Goal: Task Accomplishment & Management: Manage account settings

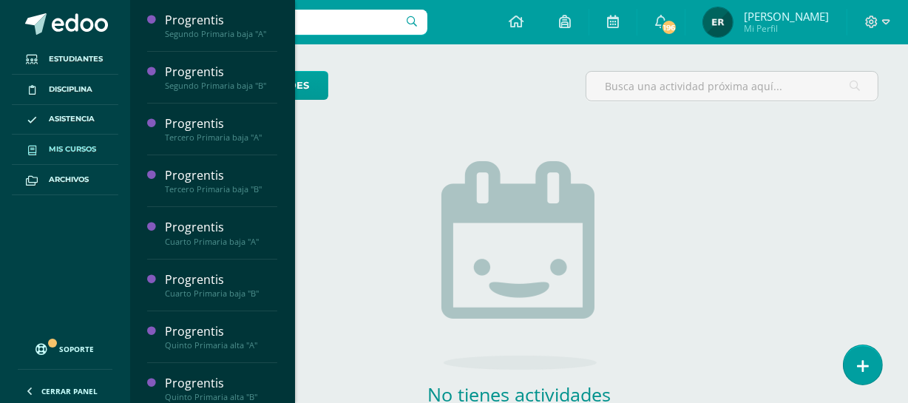
click at [89, 149] on span "Mis cursos" at bounding box center [72, 149] width 47 height 12
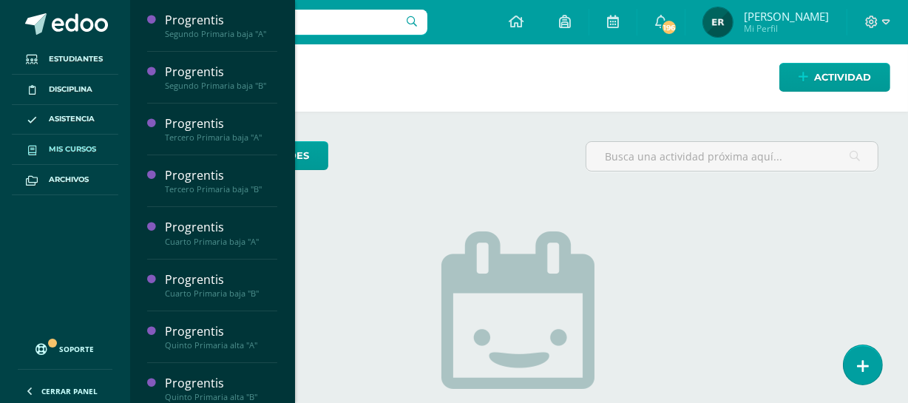
click at [66, 146] on span "Mis cursos" at bounding box center [72, 149] width 47 height 12
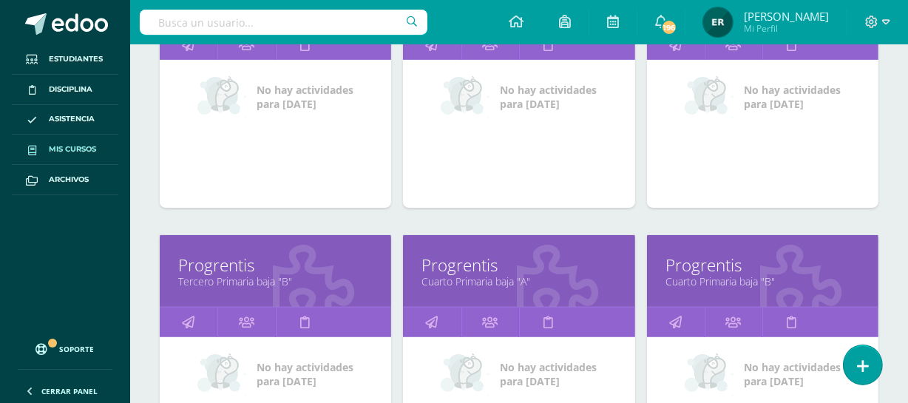
scroll to position [336, 0]
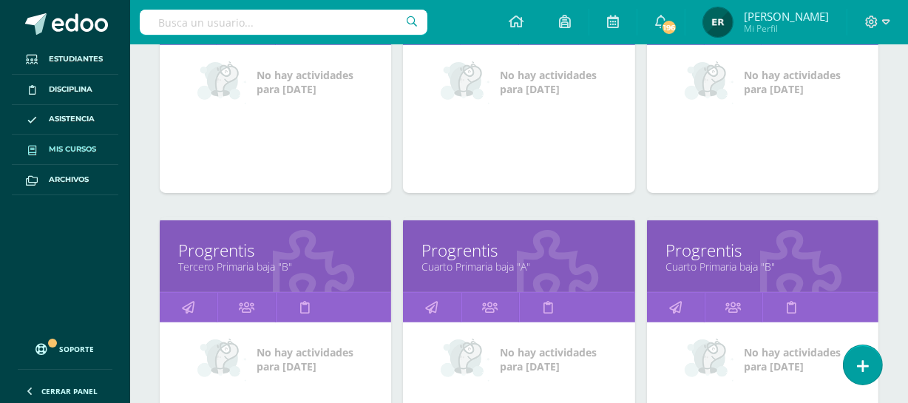
click at [248, 251] on link "Progrentis" at bounding box center [275, 250] width 195 height 23
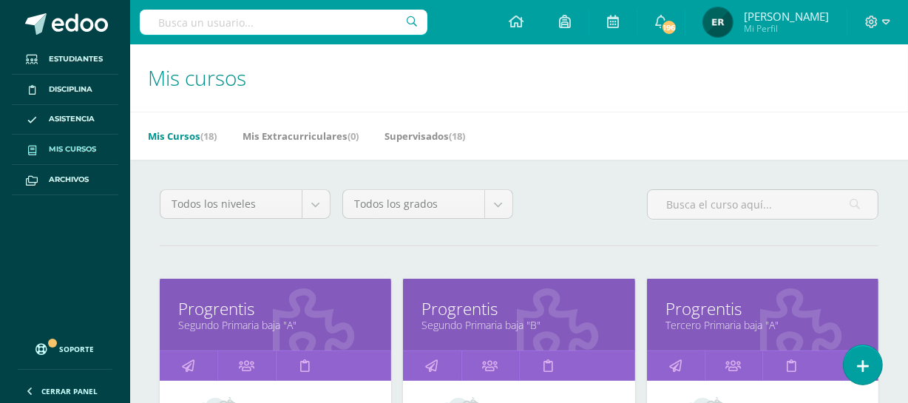
click at [701, 314] on link "Progrentis" at bounding box center [763, 308] width 195 height 23
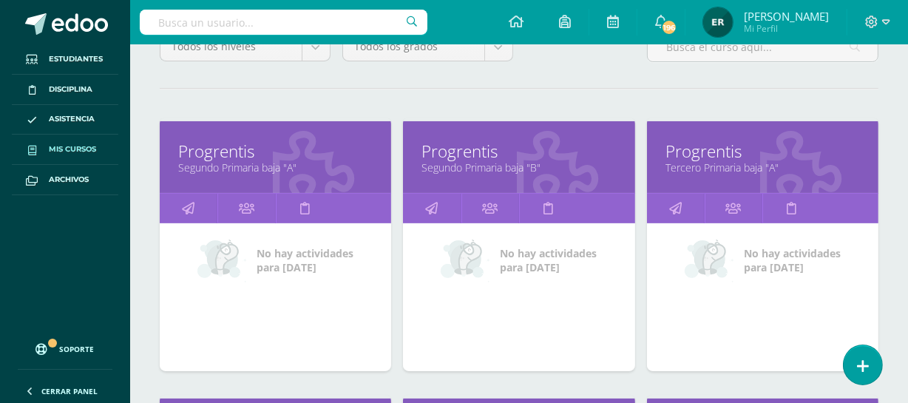
scroll to position [268, 0]
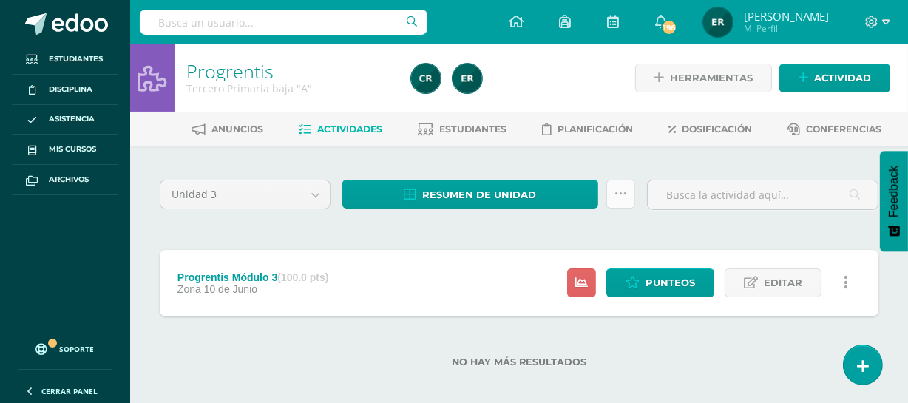
click at [617, 192] on icon at bounding box center [621, 194] width 13 height 13
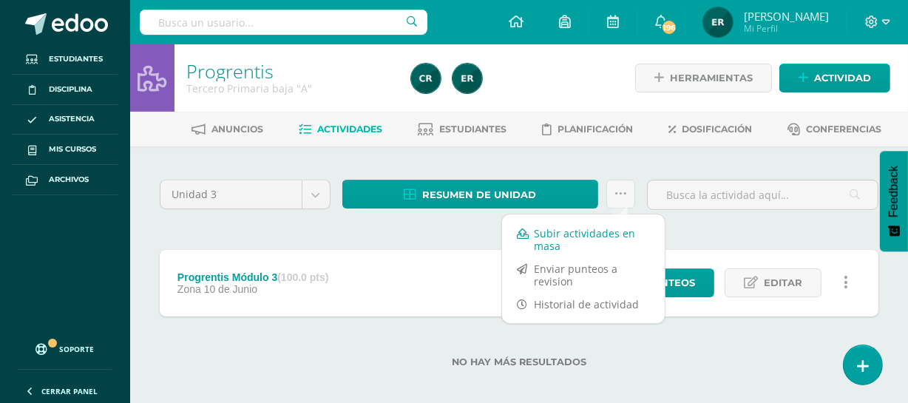
click at [559, 229] on link "Subir actividades en masa" at bounding box center [583, 240] width 163 height 36
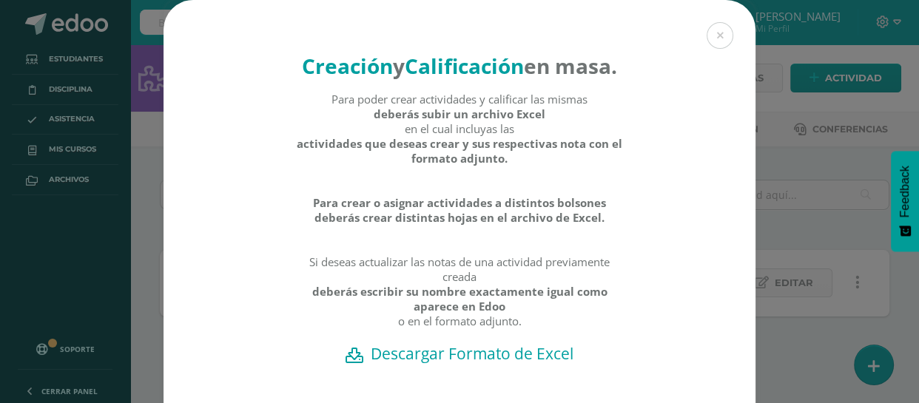
scroll to position [136, 0]
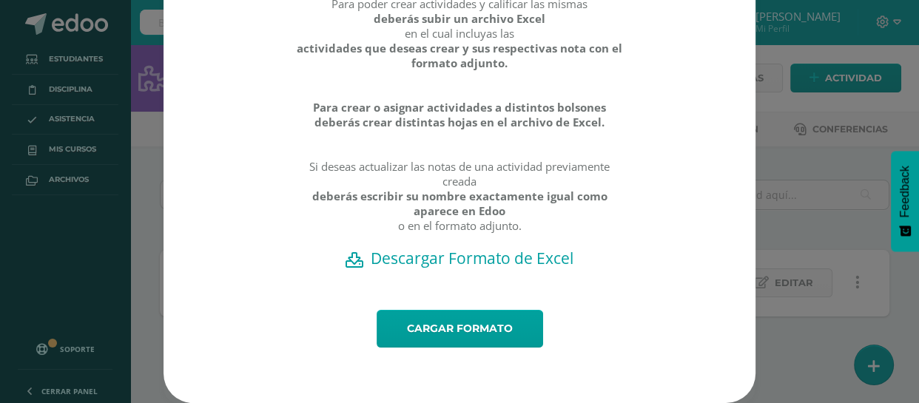
click at [510, 259] on h2 "Descargar Formato de Excel" at bounding box center [459, 258] width 540 height 21
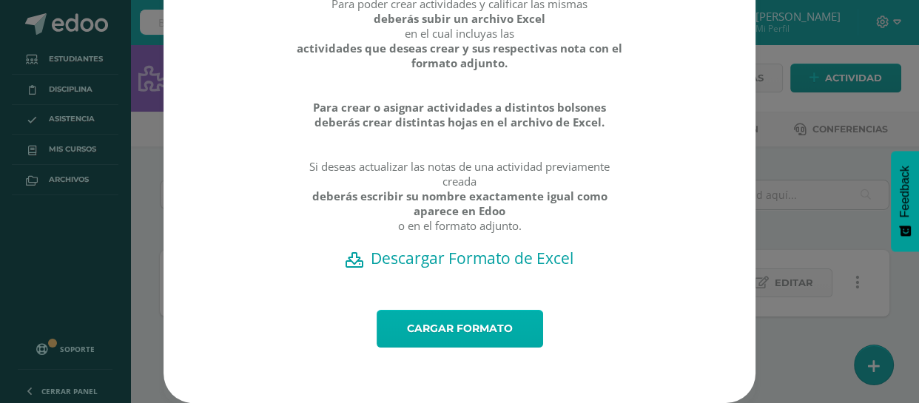
click at [433, 333] on link "Cargar formato" at bounding box center [459, 329] width 166 height 38
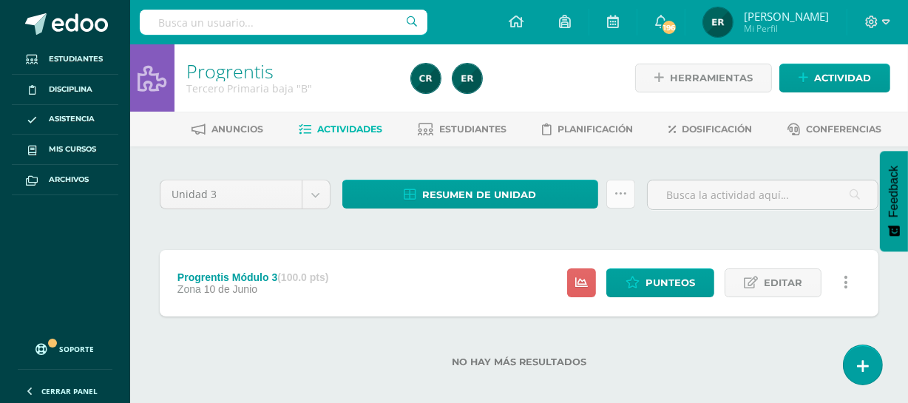
click at [623, 190] on icon at bounding box center [621, 194] width 13 height 13
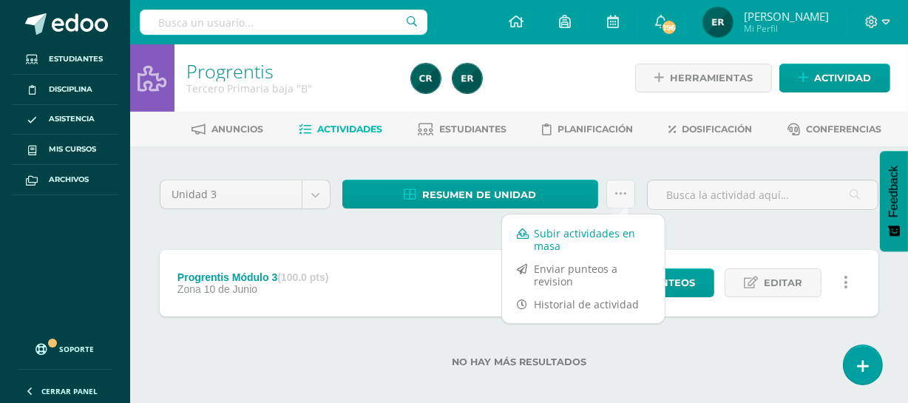
click at [596, 234] on link "Subir actividades en masa" at bounding box center [583, 240] width 163 height 36
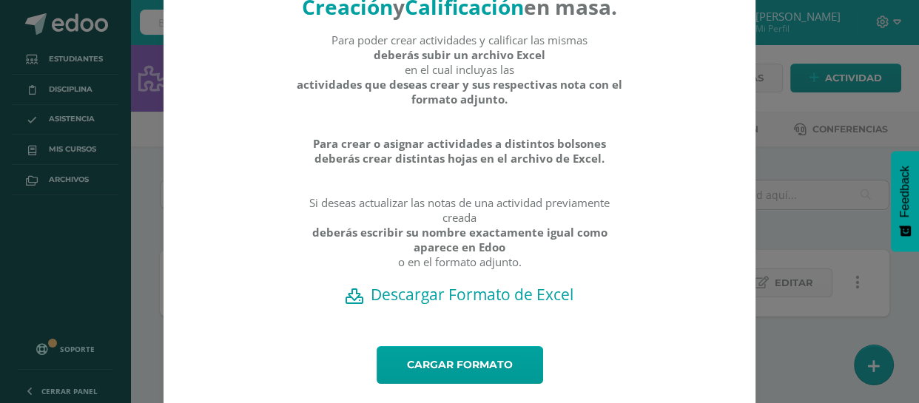
scroll to position [136, 0]
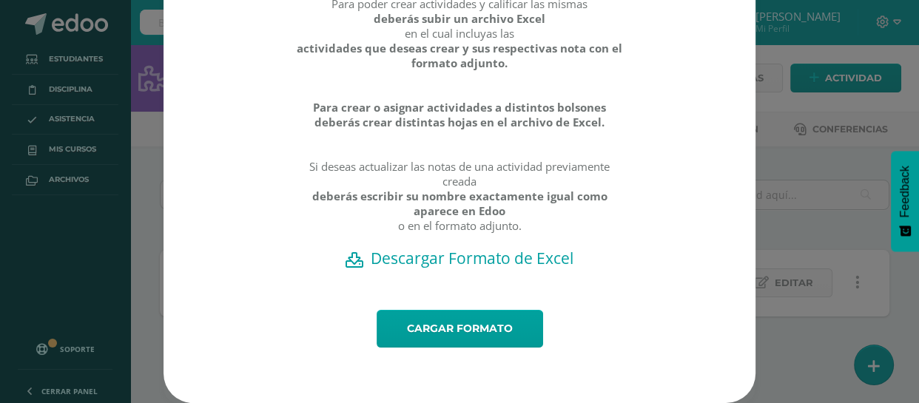
click at [464, 254] on h2 "Descargar Formato de Excel" at bounding box center [459, 258] width 540 height 21
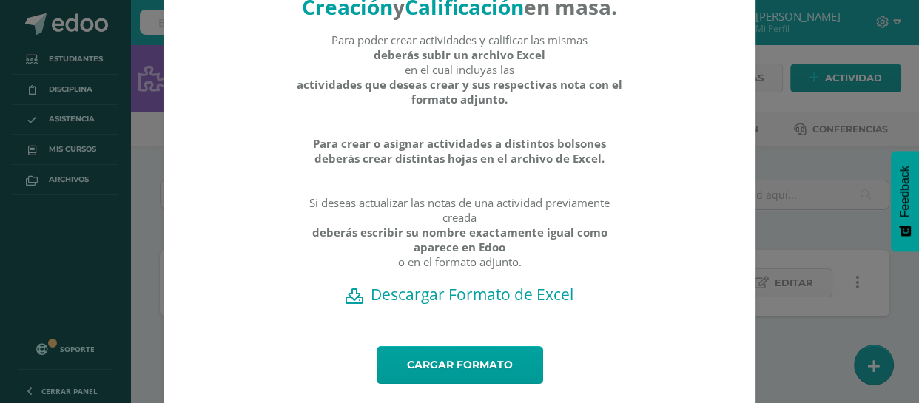
scroll to position [1, 0]
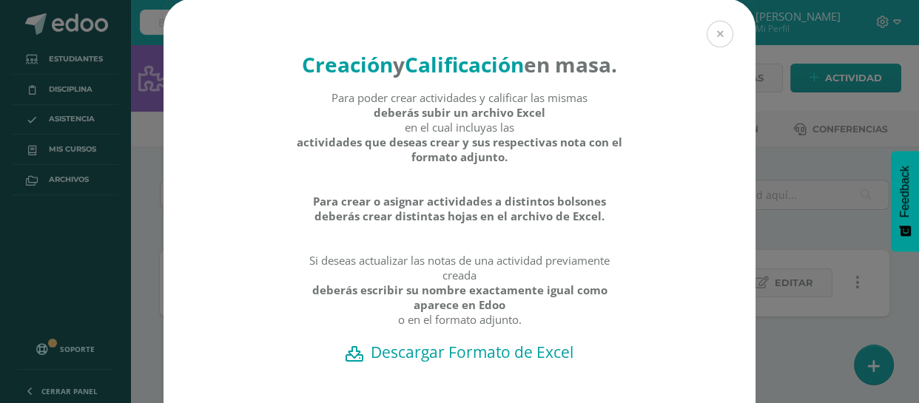
click at [709, 40] on button at bounding box center [719, 34] width 27 height 27
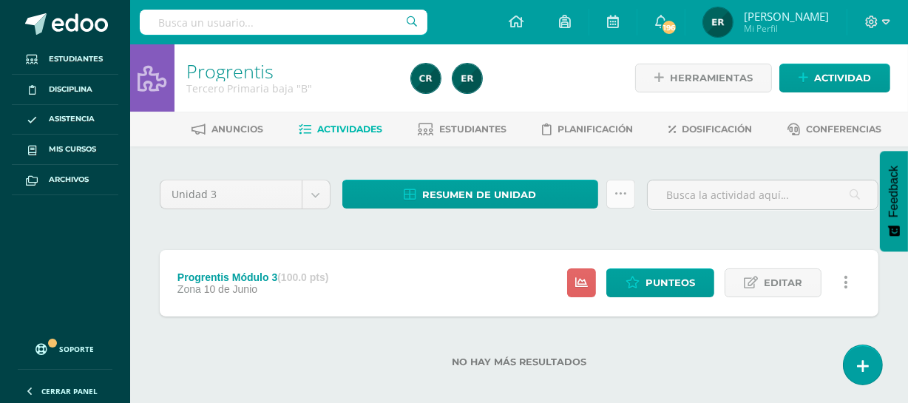
click at [616, 192] on icon at bounding box center [621, 194] width 13 height 13
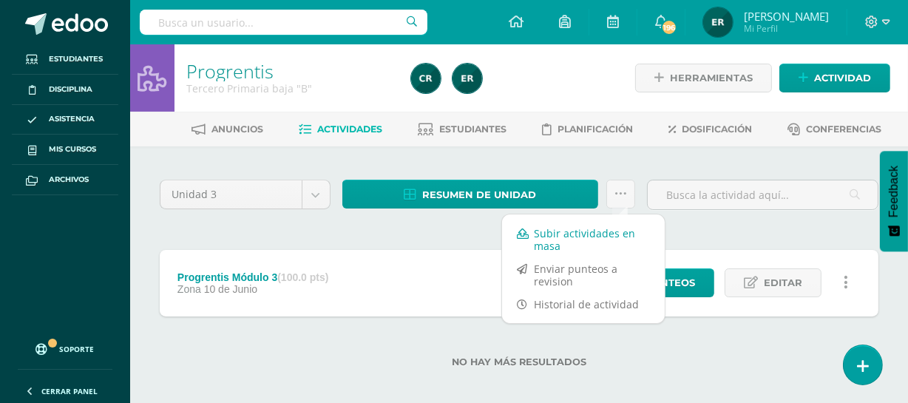
click at [578, 240] on link "Subir actividades en masa" at bounding box center [583, 240] width 163 height 36
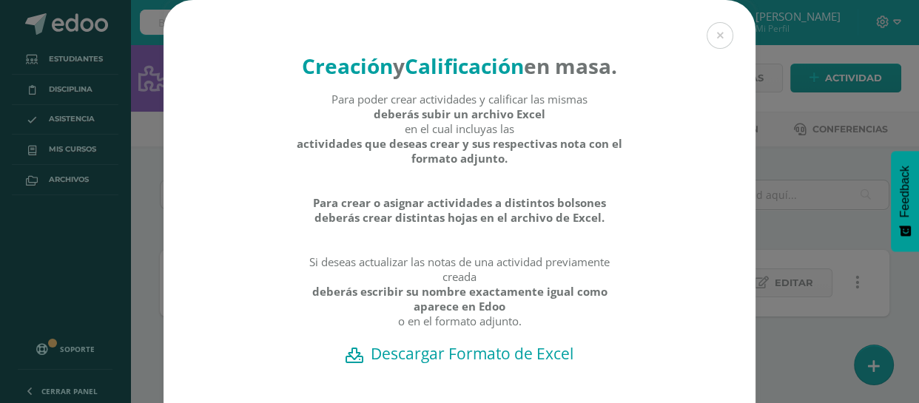
scroll to position [134, 0]
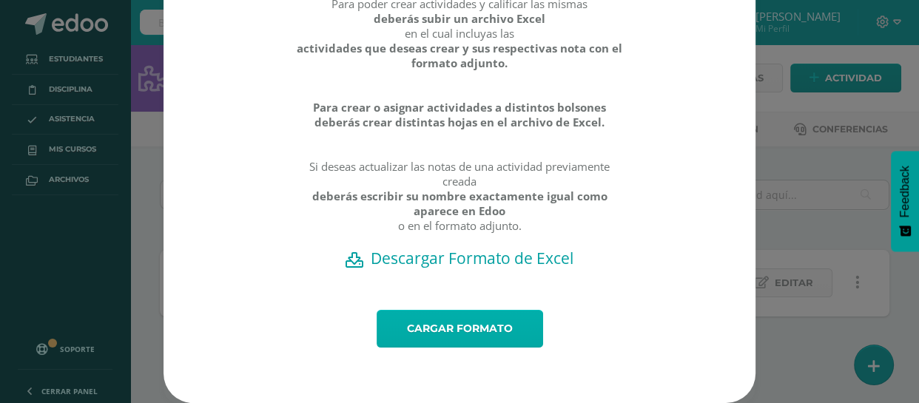
click at [508, 330] on link "Cargar formato" at bounding box center [459, 329] width 166 height 38
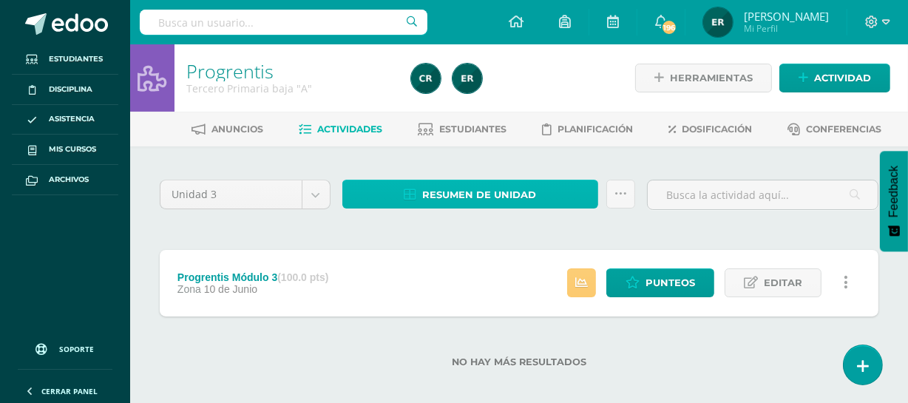
click at [450, 186] on span "Resumen de unidad" at bounding box center [479, 194] width 114 height 27
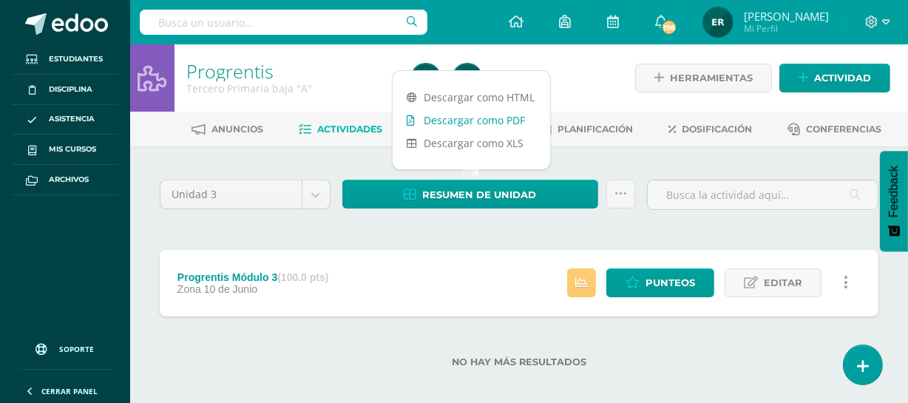
click at [456, 123] on link "Descargar como PDF" at bounding box center [472, 120] width 158 height 23
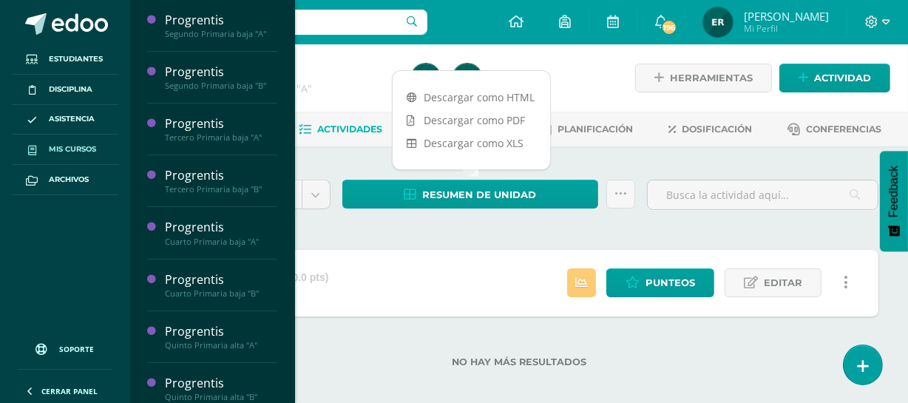
click at [80, 152] on span "Mis cursos" at bounding box center [72, 149] width 47 height 12
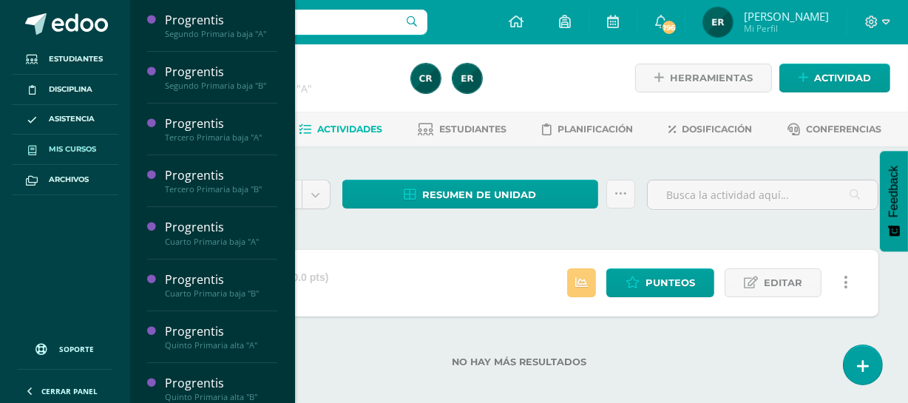
click at [80, 152] on span "Mis cursos" at bounding box center [72, 149] width 47 height 12
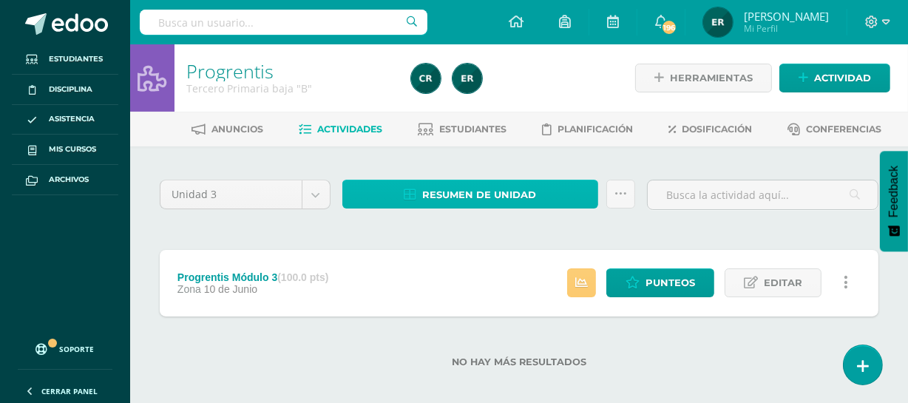
click at [538, 201] on link "Resumen de unidad" at bounding box center [470, 194] width 256 height 29
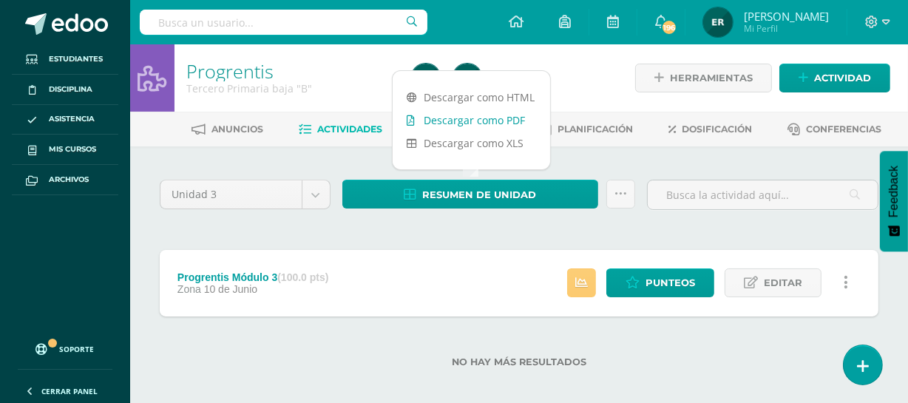
click at [510, 122] on link "Descargar como PDF" at bounding box center [472, 120] width 158 height 23
click at [481, 111] on link "Descargar como PDF" at bounding box center [472, 120] width 158 height 23
click at [648, 284] on span "Punteos" at bounding box center [671, 282] width 50 height 27
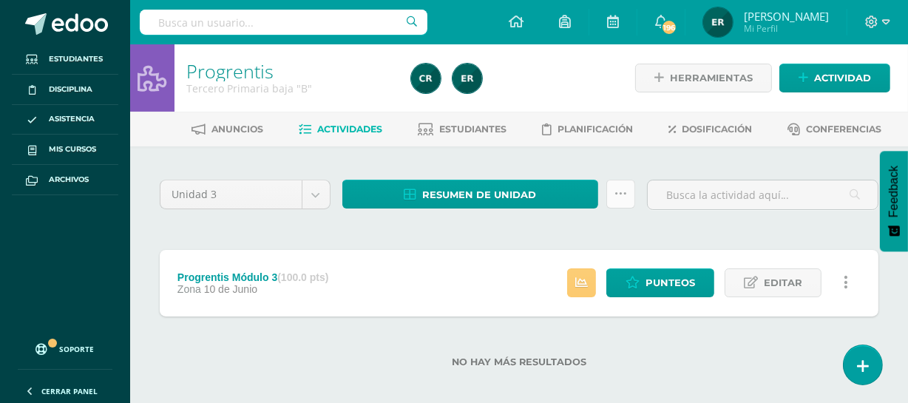
click at [615, 188] on icon at bounding box center [621, 194] width 13 height 13
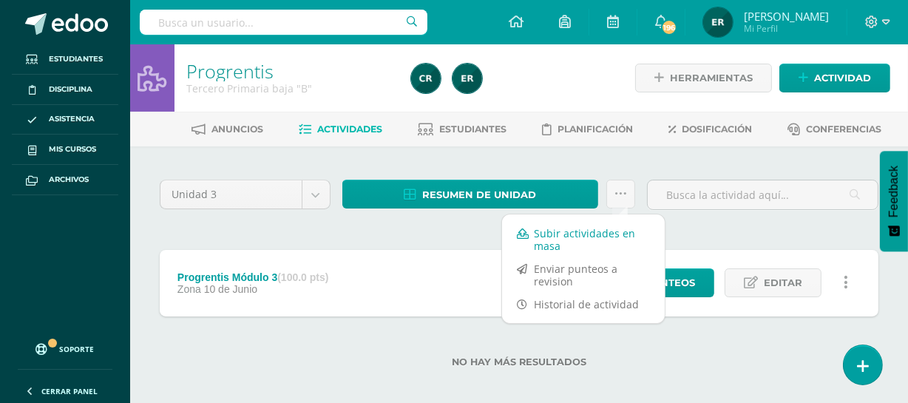
click at [595, 242] on link "Subir actividades en masa" at bounding box center [583, 240] width 163 height 36
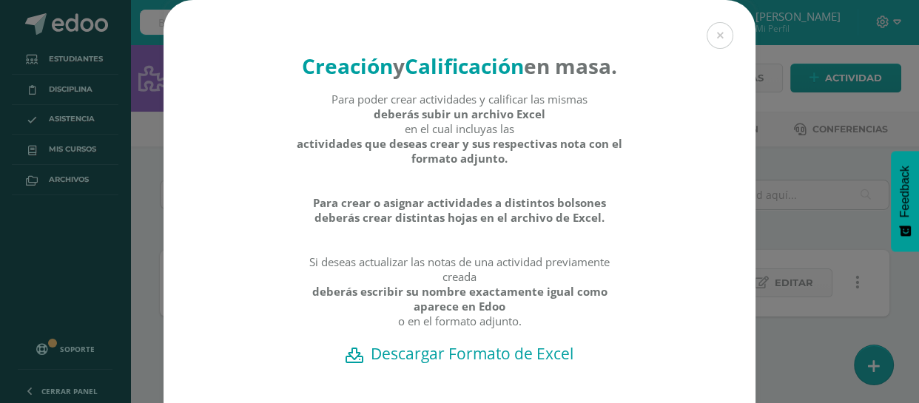
scroll to position [136, 0]
